Goal: Transaction & Acquisition: Purchase product/service

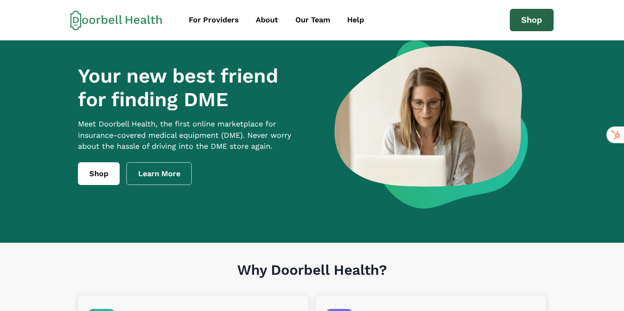
click at [527, 21] on link "Shop" at bounding box center [531, 20] width 44 height 23
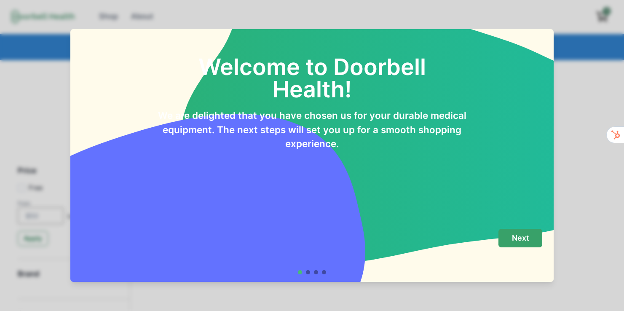
click at [523, 242] on p "Next" at bounding box center [520, 237] width 17 height 9
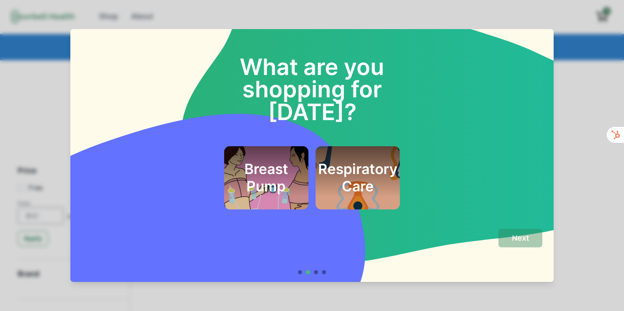
click at [296, 165] on h2 "Breast Pump" at bounding box center [265, 177] width 61 height 34
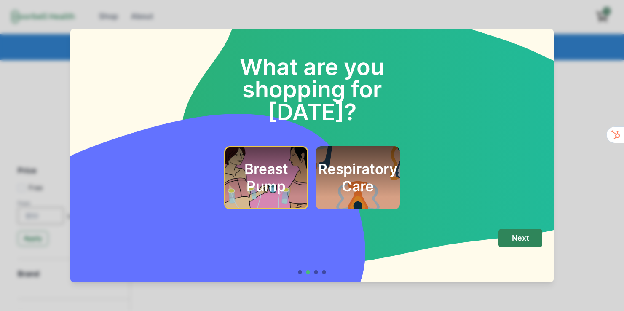
click at [584, 104] on div "What are you shopping for today? Breast Pump Respiratory Care Next" at bounding box center [312, 155] width 624 height 311
